Goal: Task Accomplishment & Management: Use online tool/utility

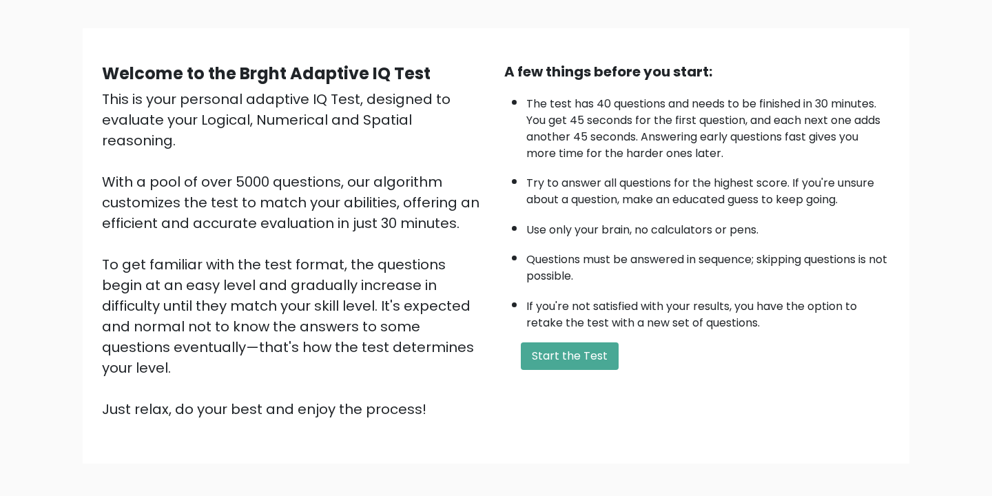
scroll to position [92, 0]
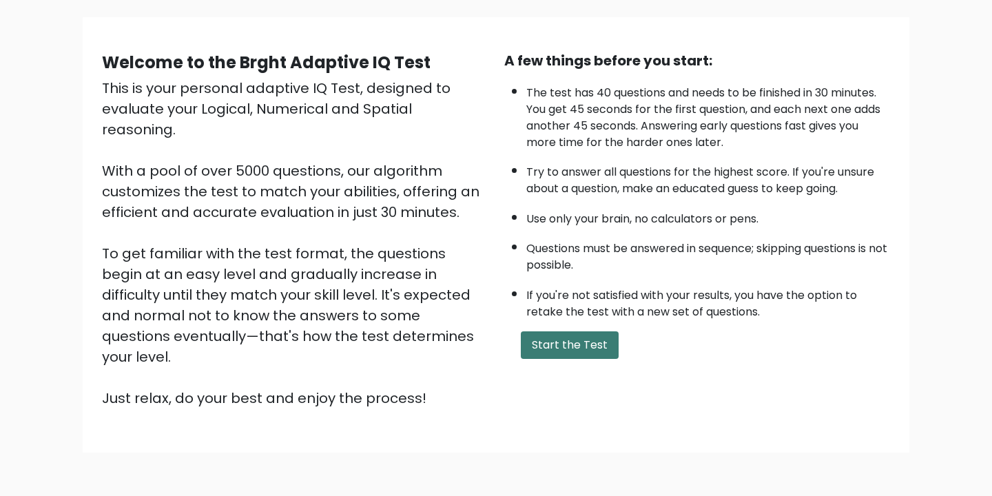
click at [574, 345] on button "Start the Test" at bounding box center [570, 346] width 98 height 28
click at [198, 249] on div "This is your personal adaptive IQ Test, designed to evaluate your Logical, Nume…" at bounding box center [295, 243] width 386 height 331
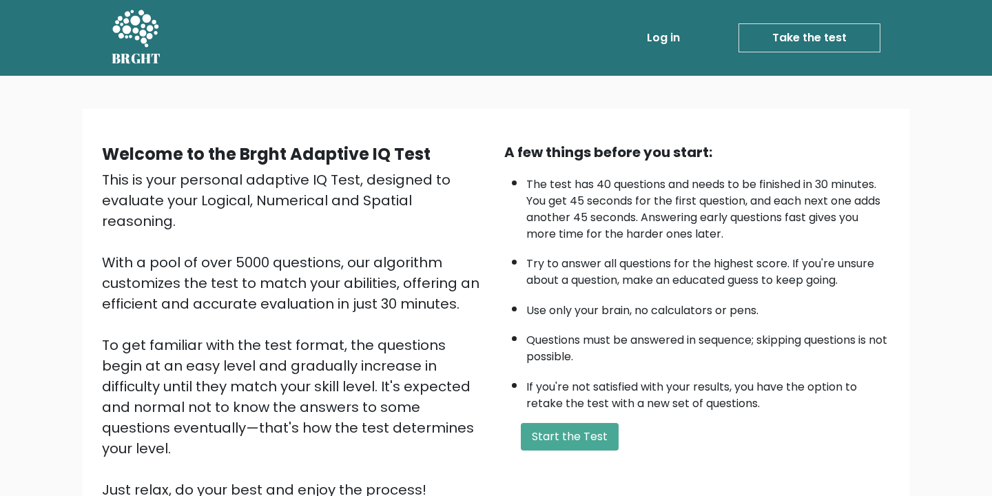
scroll to position [135, 0]
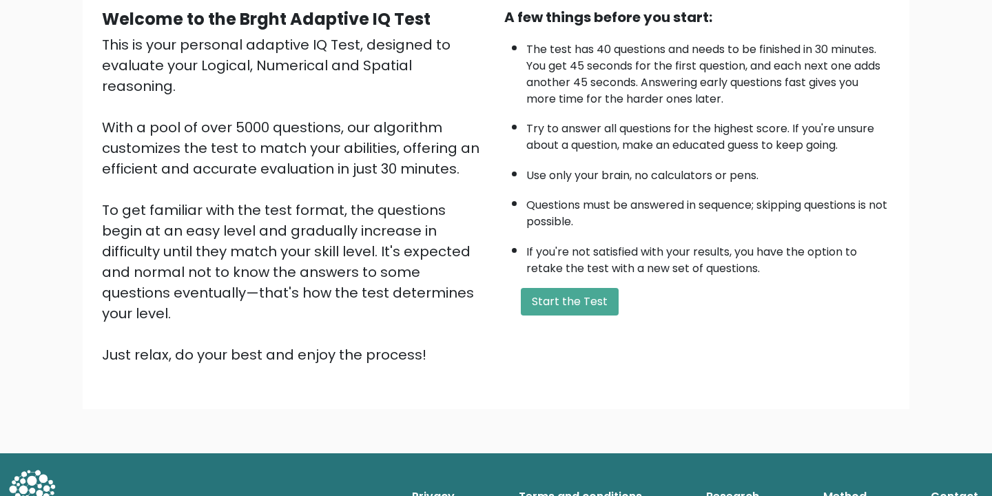
click at [677, 79] on li "The test has 40 questions and needs to be finished in 30 minutes. You get 45 se…" at bounding box center [709, 70] width 364 height 73
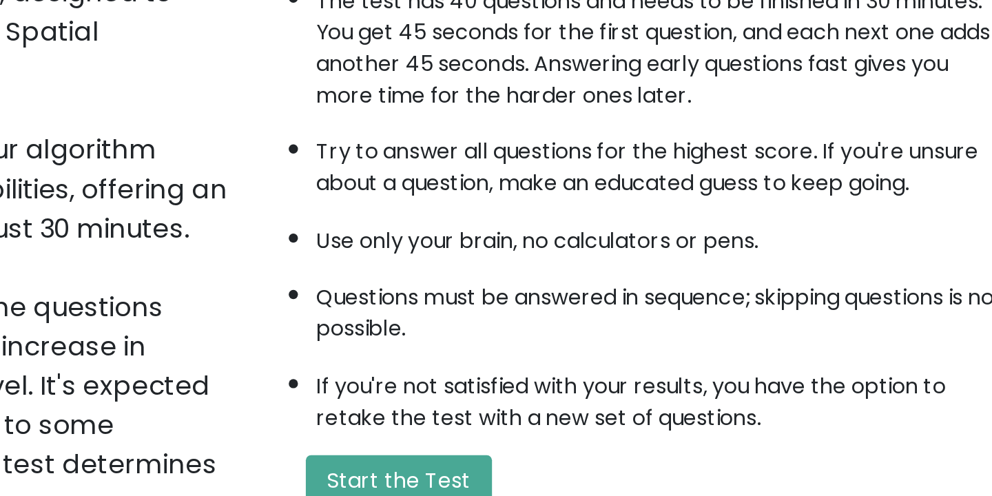
drag, startPoint x: 759, startPoint y: 103, endPoint x: 759, endPoint y: 158, distance: 54.5
click at [759, 158] on ul "The test has 40 questions and needs to be finished in 30 minutes. You get 45 se…" at bounding box center [697, 155] width 386 height 243
click at [768, 159] on ul "The test has 40 questions and needs to be finished in 30 minutes. You get 45 se…" at bounding box center [697, 155] width 386 height 243
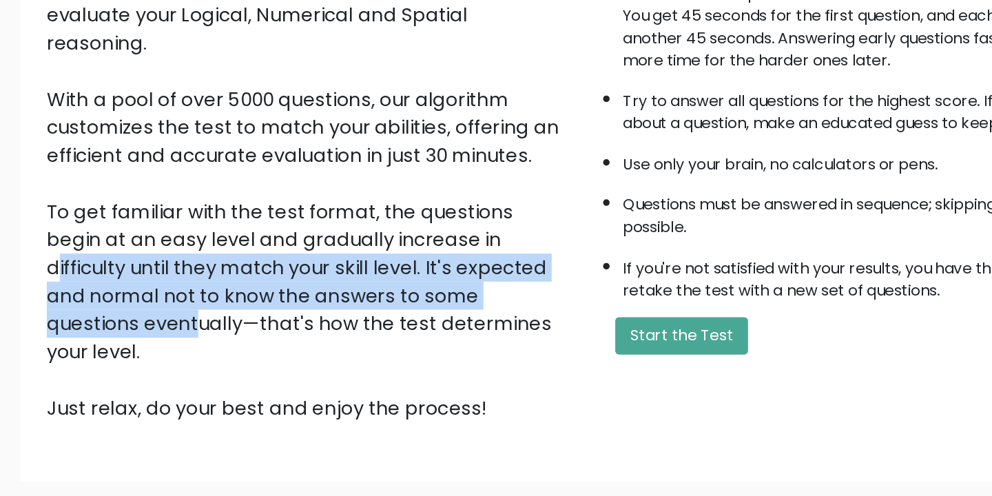
drag, startPoint x: 258, startPoint y: 206, endPoint x: 262, endPoint y: 247, distance: 41.6
click at [262, 247] on div "This is your personal adaptive IQ Test, designed to evaluate your Logical, Nume…" at bounding box center [295, 199] width 386 height 331
click at [265, 262] on div "This is your personal adaptive IQ Test, designed to evaluate your Logical, Nume…" at bounding box center [295, 199] width 386 height 331
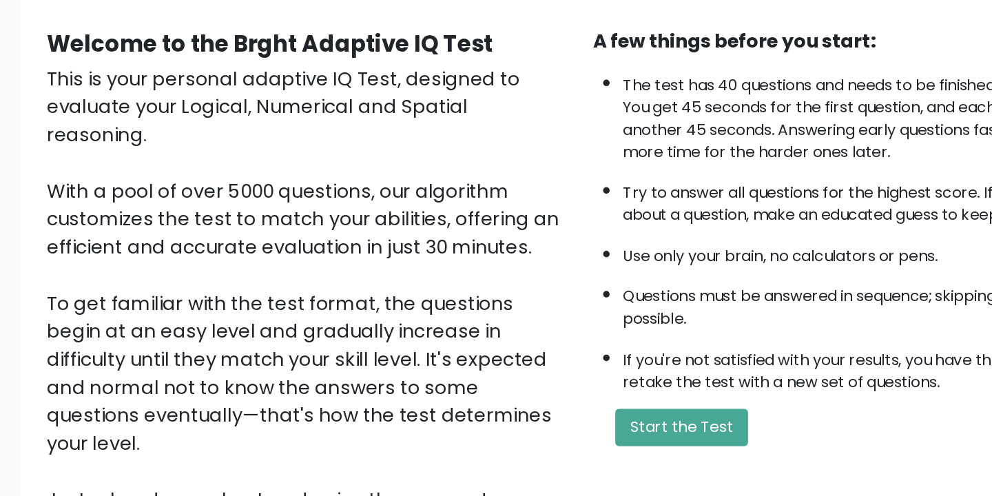
scroll to position [121, 0]
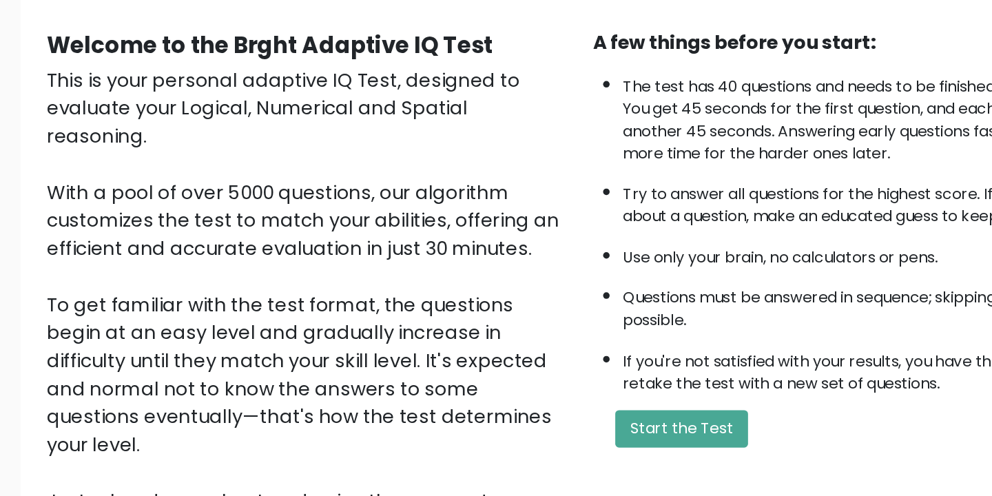
click at [266, 166] on div "This is your personal adaptive IQ Test, designed to evaluate your Logical, Nume…" at bounding box center [295, 214] width 386 height 331
drag, startPoint x: 266, startPoint y: 166, endPoint x: 265, endPoint y: 133, distance: 33.1
click at [265, 133] on div "This is your personal adaptive IQ Test, designed to evaluate your Logical, Nume…" at bounding box center [295, 214] width 386 height 331
click at [276, 139] on div "This is your personal adaptive IQ Test, designed to evaluate your Logical, Nume…" at bounding box center [295, 214] width 386 height 331
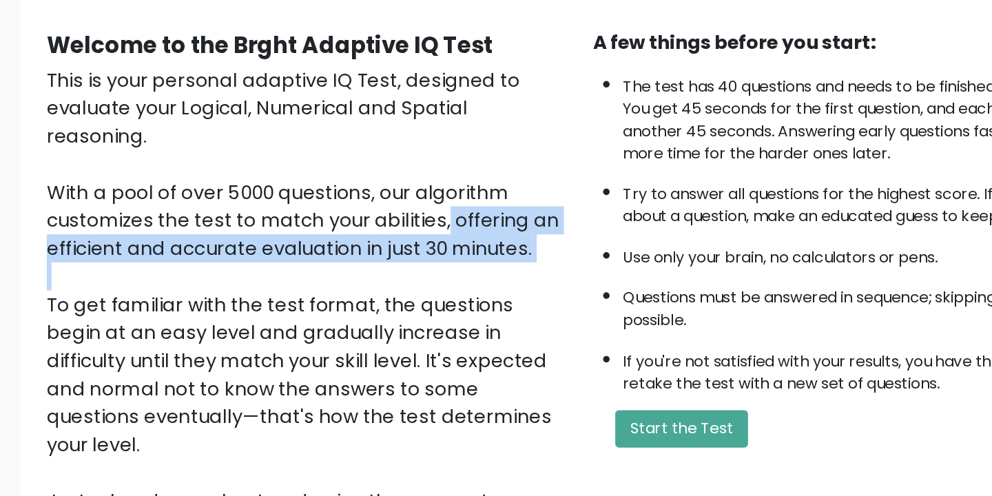
drag, startPoint x: 276, startPoint y: 139, endPoint x: 300, endPoint y: 179, distance: 47.6
click at [300, 179] on div "This is your personal adaptive IQ Test, designed to evaluate your Logical, Nume…" at bounding box center [295, 214] width 386 height 331
click at [318, 179] on div "This is your personal adaptive IQ Test, designed to evaluate your Logical, Nume…" at bounding box center [295, 214] width 386 height 331
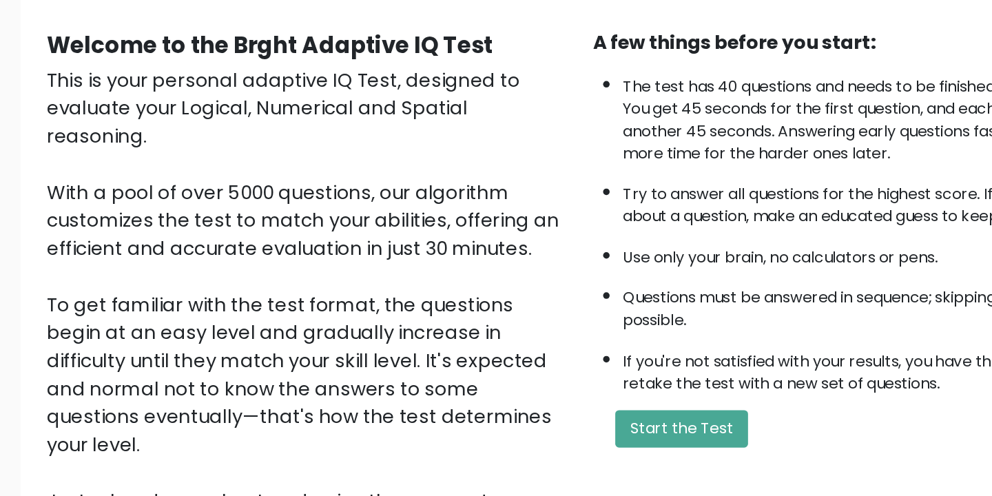
click at [305, 161] on div "This is your personal adaptive IQ Test, designed to evaluate your Logical, Nume…" at bounding box center [295, 214] width 386 height 331
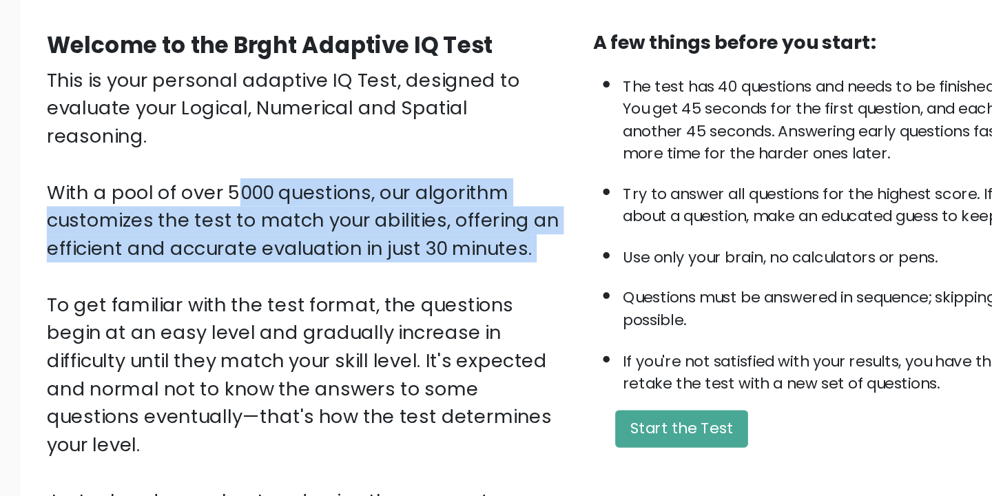
click at [305, 147] on div "This is your personal adaptive IQ Test, designed to evaluate your Logical, Nume…" at bounding box center [295, 214] width 386 height 331
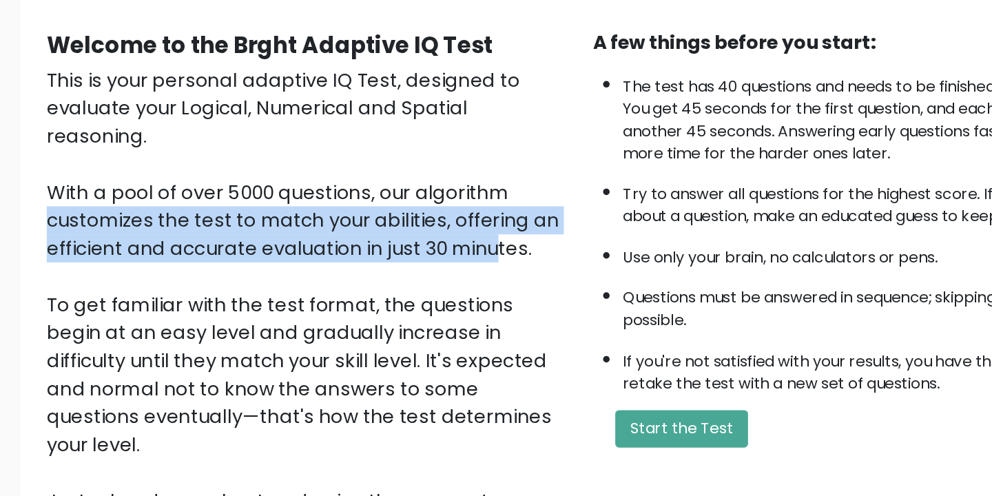
drag, startPoint x: 300, startPoint y: 127, endPoint x: 296, endPoint y: 154, distance: 27.1
click at [296, 154] on div "This is your personal adaptive IQ Test, designed to evaluate your Logical, Nume…" at bounding box center [295, 214] width 386 height 331
click at [303, 163] on div "This is your personal adaptive IQ Test, designed to evaluate your Logical, Nume…" at bounding box center [295, 214] width 386 height 331
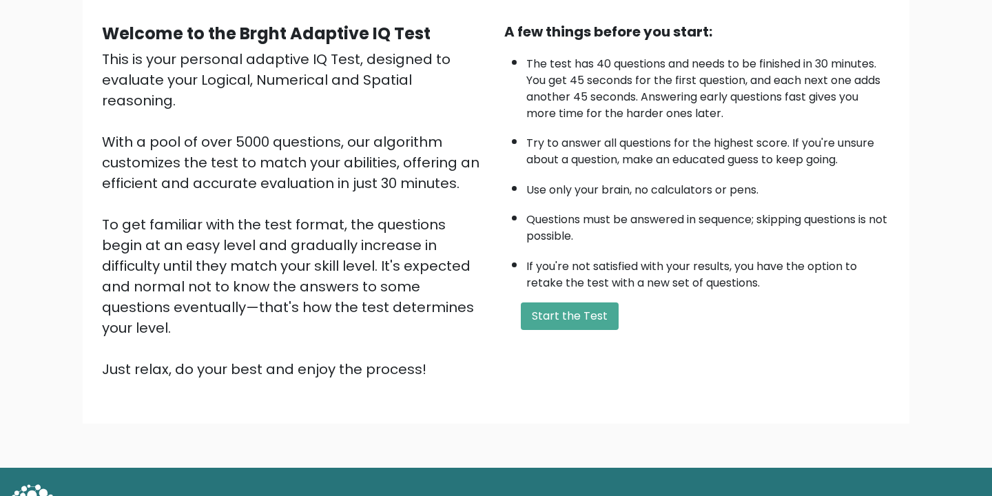
scroll to position [0, 0]
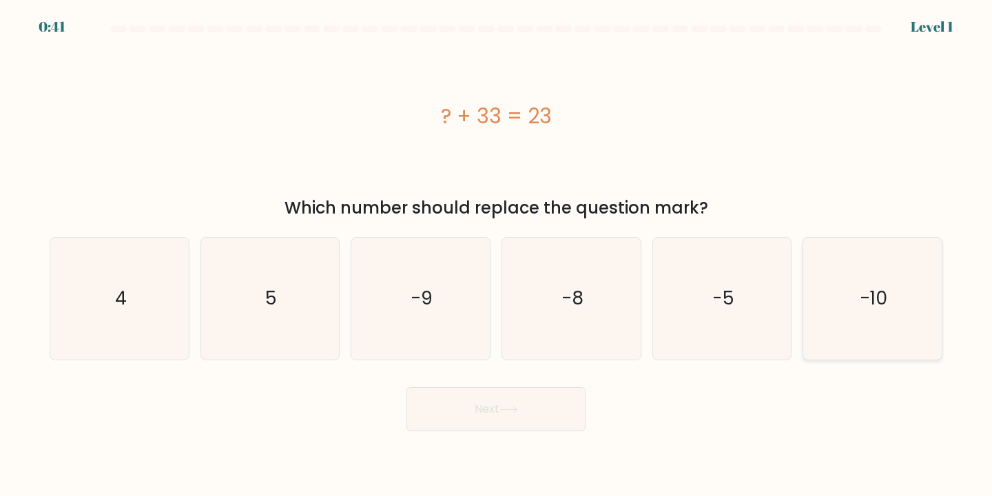
click at [860, 300] on text "-10" at bounding box center [874, 298] width 28 height 26
click at [497, 255] on input "f. -10" at bounding box center [496, 251] width 1 height 7
radio input "true"
click at [524, 416] on button "Next" at bounding box center [496, 409] width 179 height 44
